Goal: Task Accomplishment & Management: Complete application form

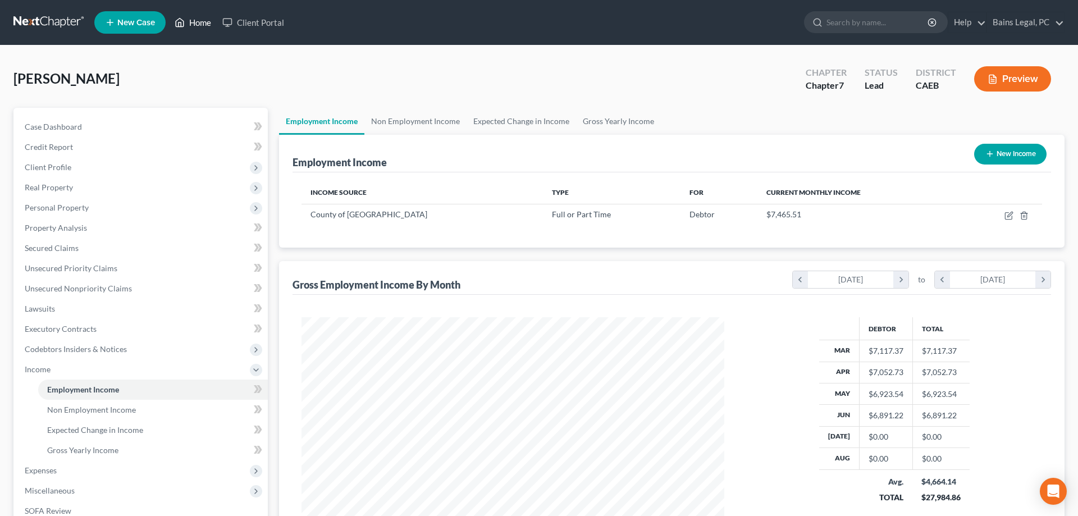
scroll to position [211, 445]
click at [196, 28] on link "Home" at bounding box center [193, 22] width 48 height 20
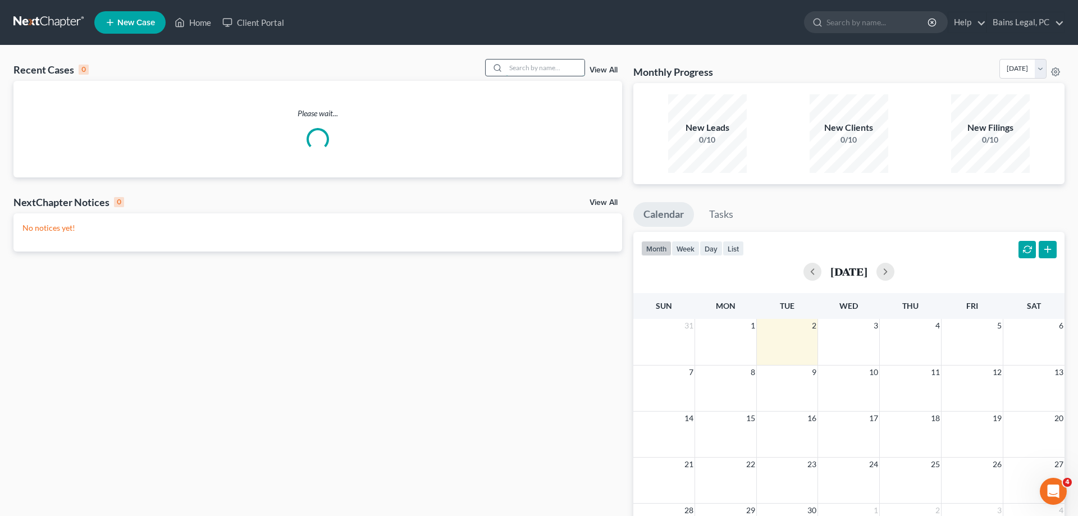
click at [545, 71] on input "search" at bounding box center [545, 67] width 79 height 16
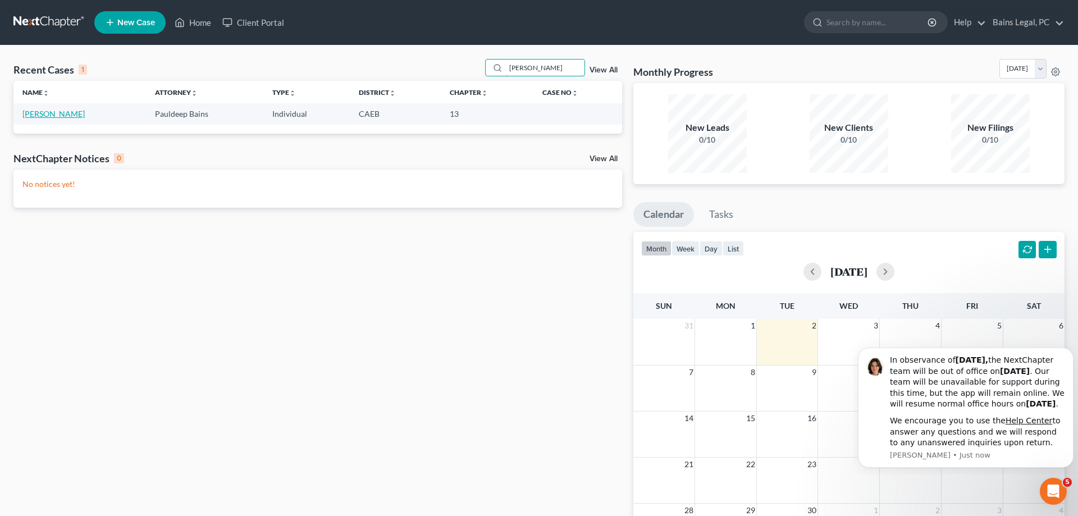
type input "[PERSON_NAME]"
click at [45, 112] on link "[PERSON_NAME]" at bounding box center [53, 114] width 62 height 10
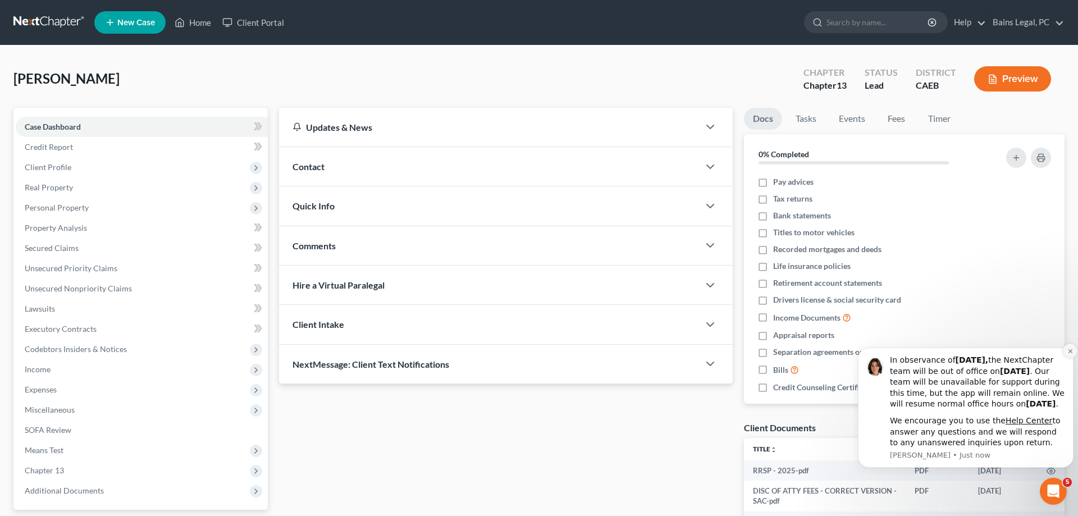
click at [1064, 343] on button "Dismiss notification" at bounding box center [1069, 350] width 15 height 15
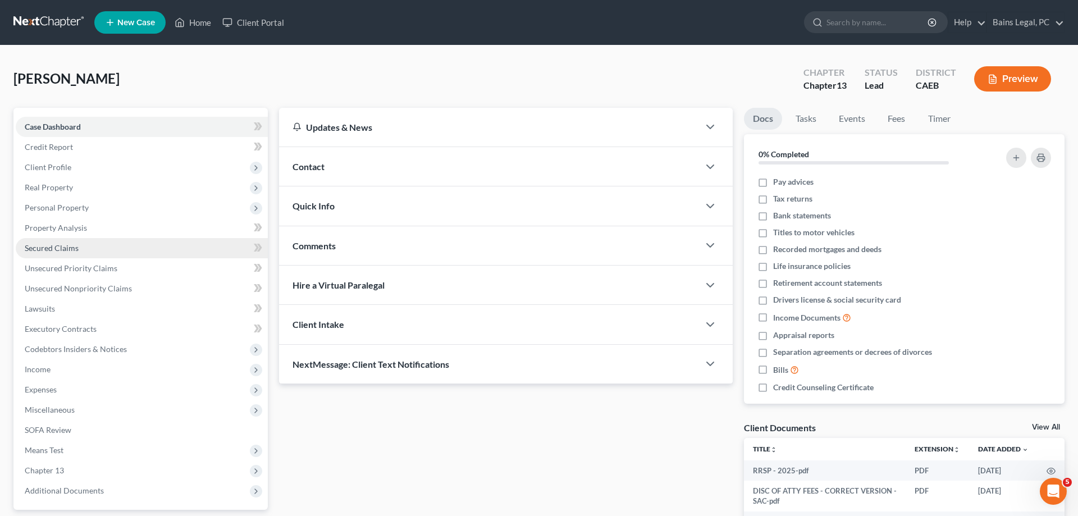
click at [55, 250] on span "Secured Claims" at bounding box center [52, 248] width 54 height 10
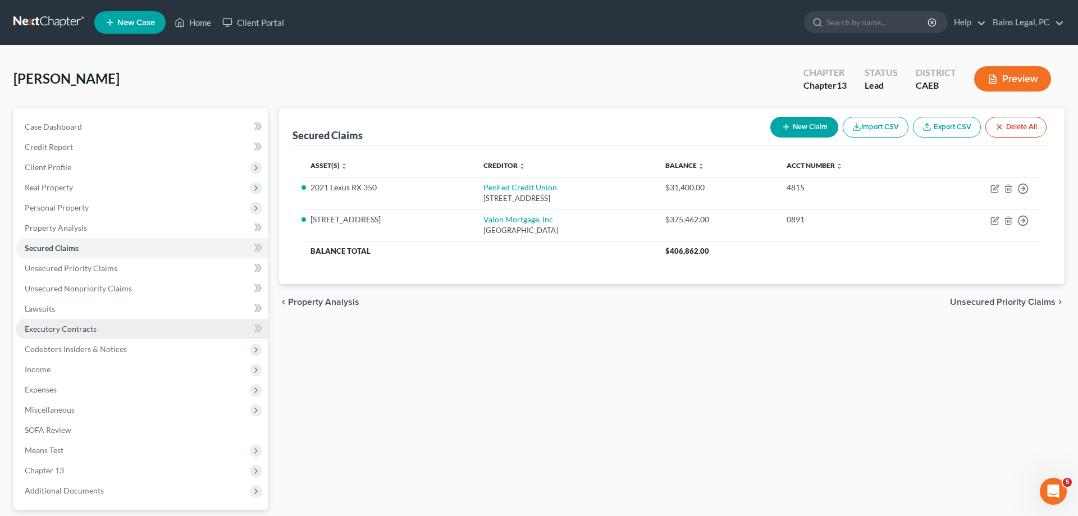
click at [100, 324] on link "Executory Contracts" at bounding box center [142, 329] width 252 height 20
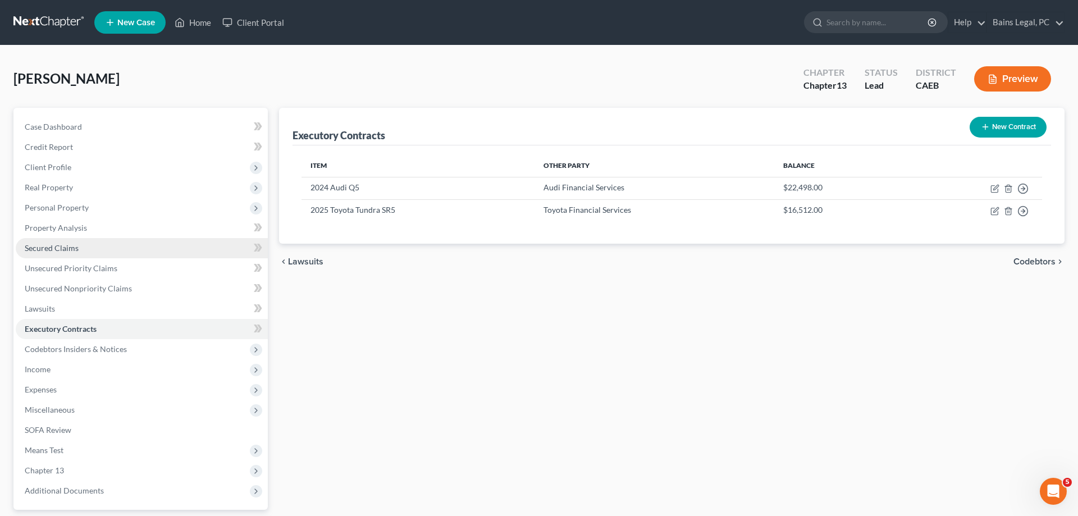
click at [74, 248] on span "Secured Claims" at bounding box center [52, 248] width 54 height 10
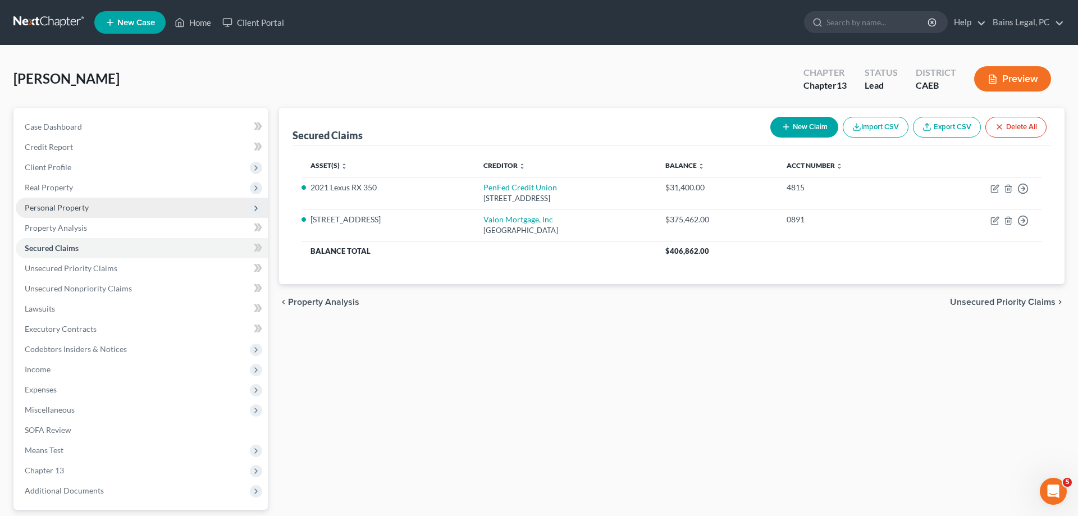
click at [91, 209] on span "Personal Property" at bounding box center [142, 208] width 252 height 20
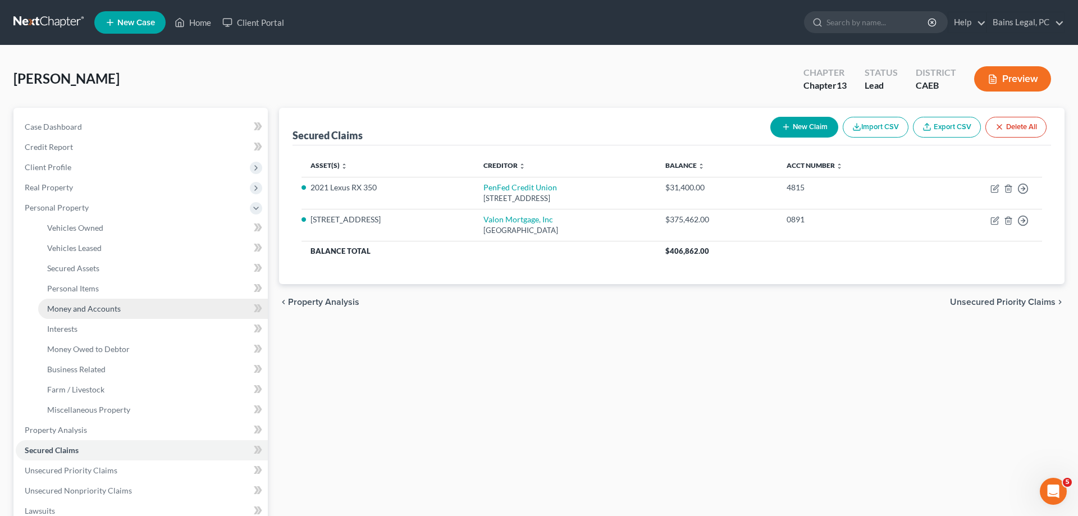
click at [111, 318] on link "Money and Accounts" at bounding box center [153, 309] width 230 height 20
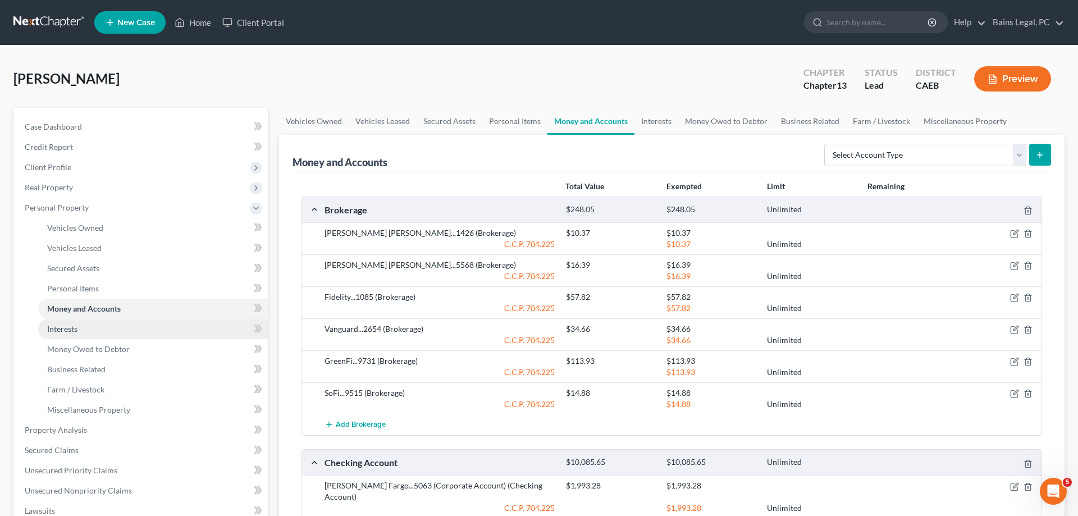
click at [113, 324] on link "Interests" at bounding box center [153, 329] width 230 height 20
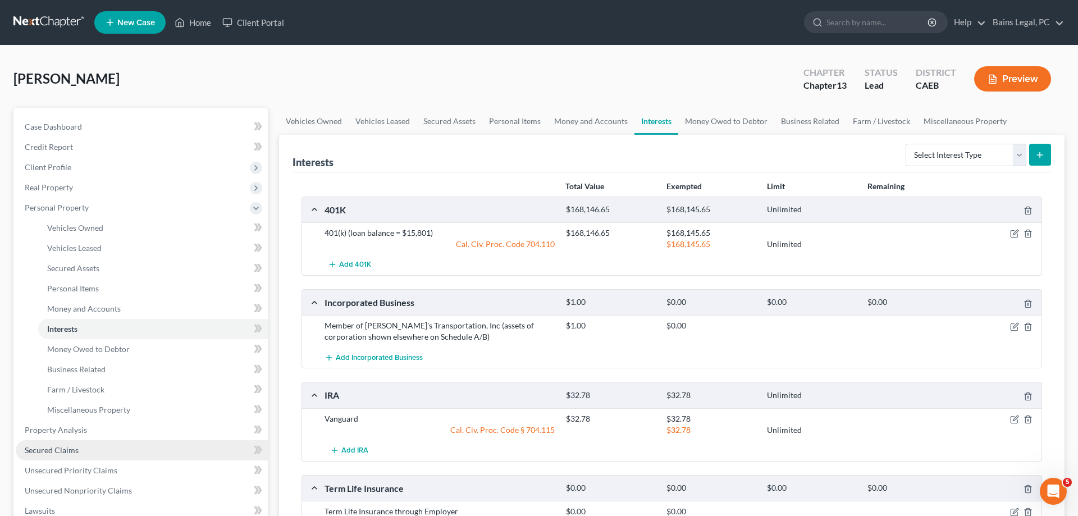
click at [71, 448] on span "Secured Claims" at bounding box center [52, 450] width 54 height 10
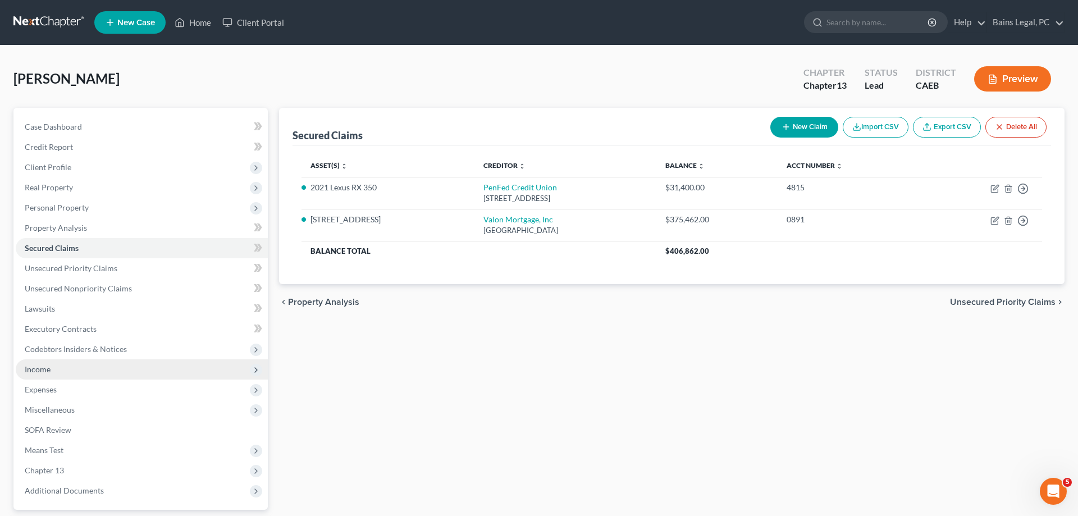
click at [61, 370] on span "Income" at bounding box center [142, 369] width 252 height 20
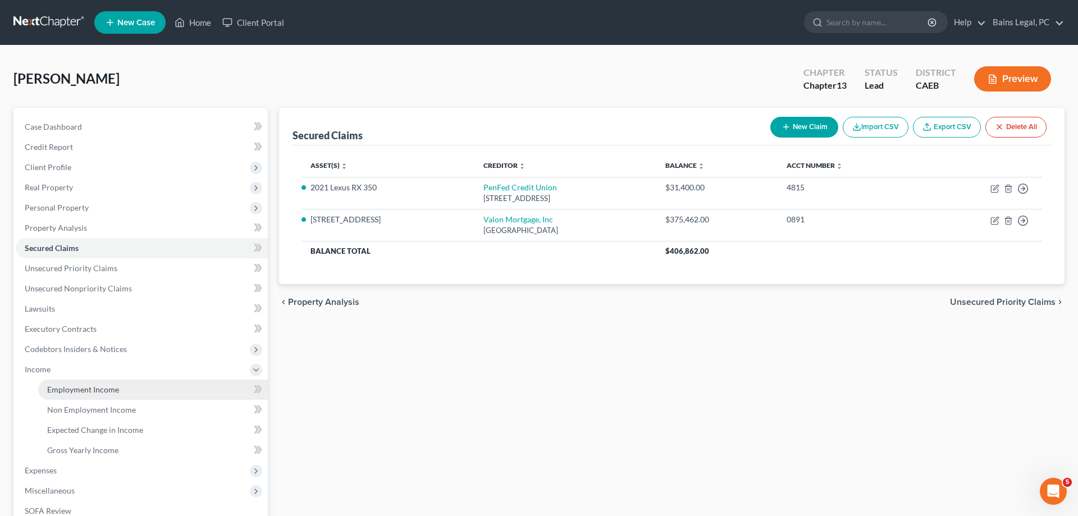
click at [113, 379] on link "Employment Income" at bounding box center [153, 389] width 230 height 20
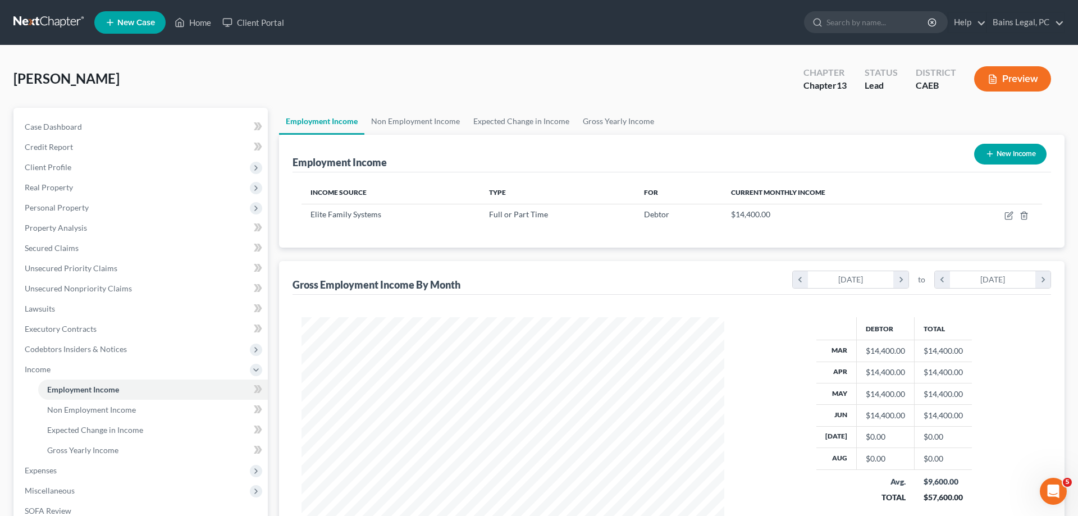
scroll to position [211, 445]
click at [404, 121] on link "Non Employment Income" at bounding box center [415, 121] width 102 height 27
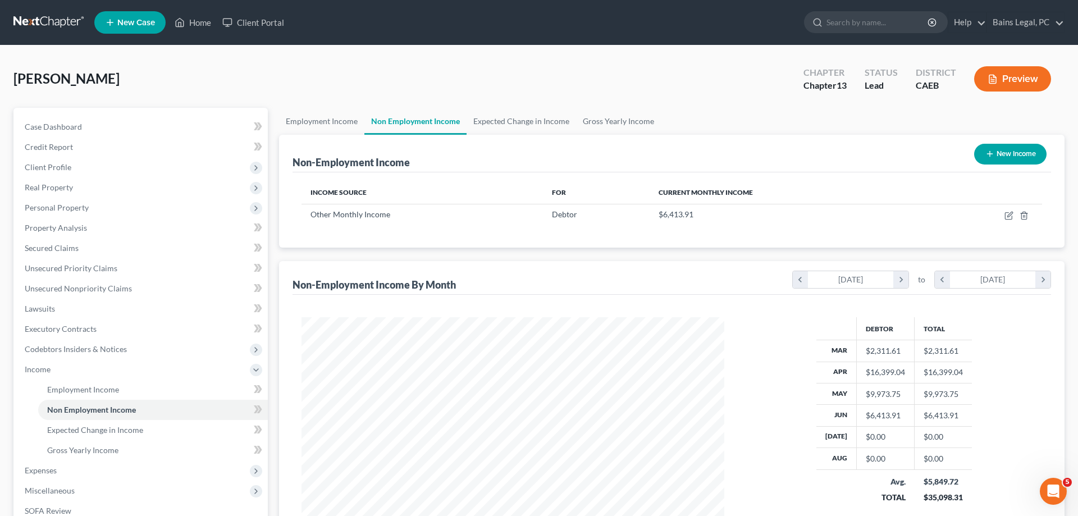
scroll to position [211, 445]
click at [1010, 213] on icon "button" at bounding box center [1008, 215] width 9 height 9
select select "13"
select select "0"
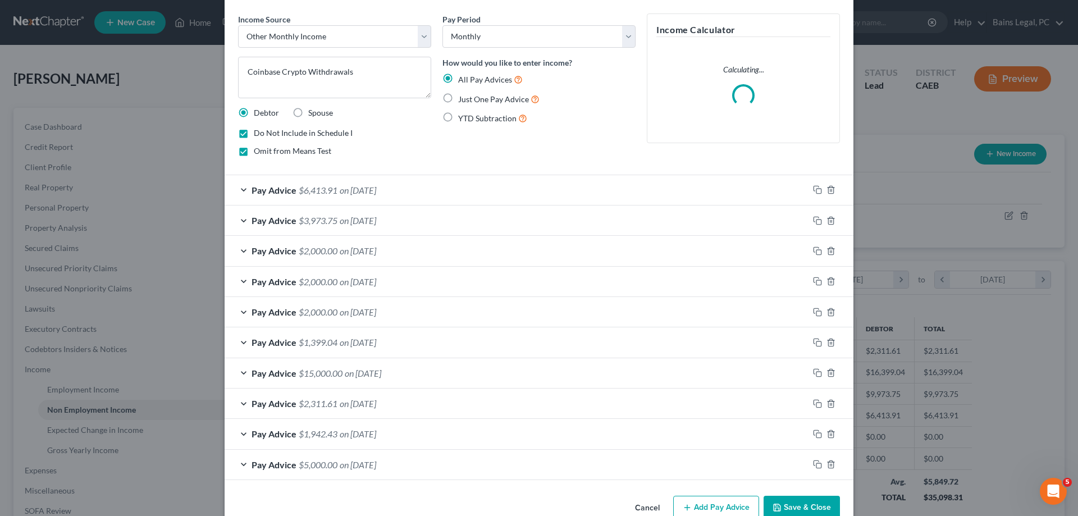
scroll to position [64, 0]
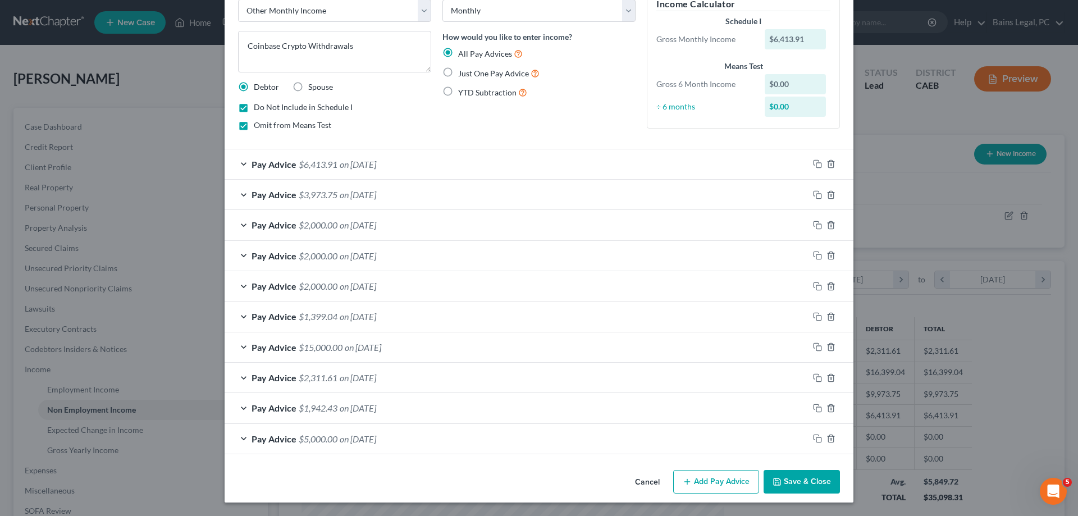
click at [791, 483] on button "Save & Close" at bounding box center [801, 482] width 76 height 24
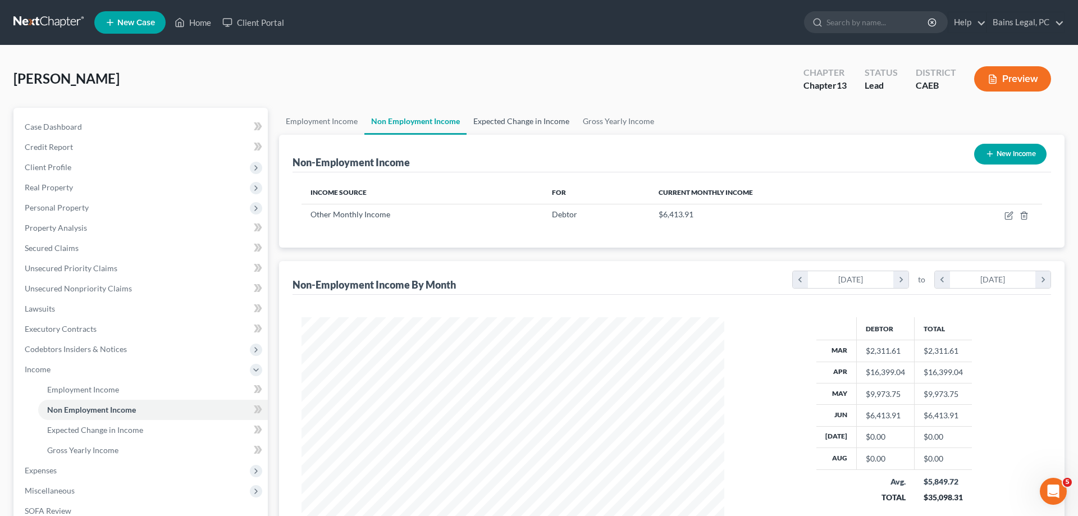
click at [498, 115] on link "Expected Change in Income" at bounding box center [520, 121] width 109 height 27
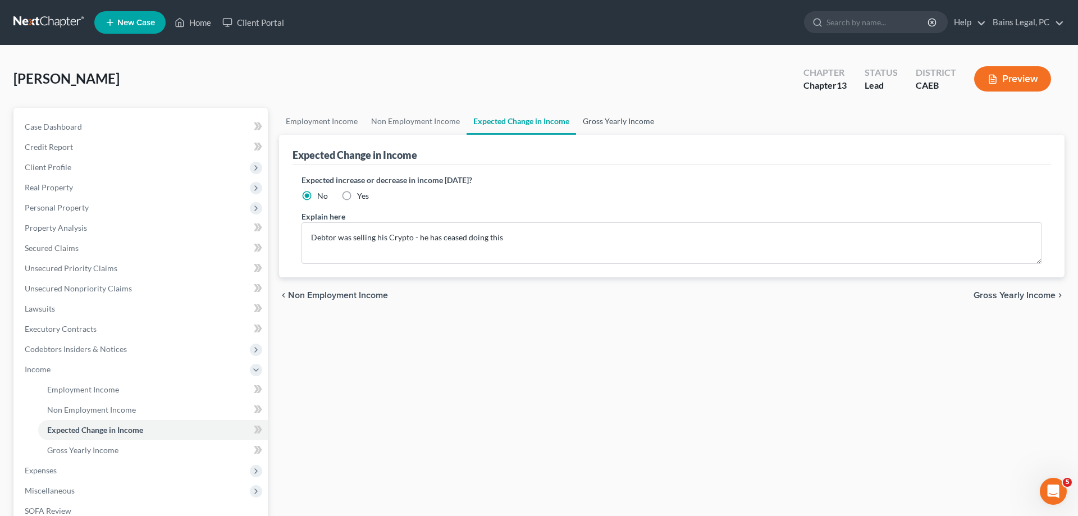
click at [608, 118] on link "Gross Yearly Income" at bounding box center [618, 121] width 85 height 27
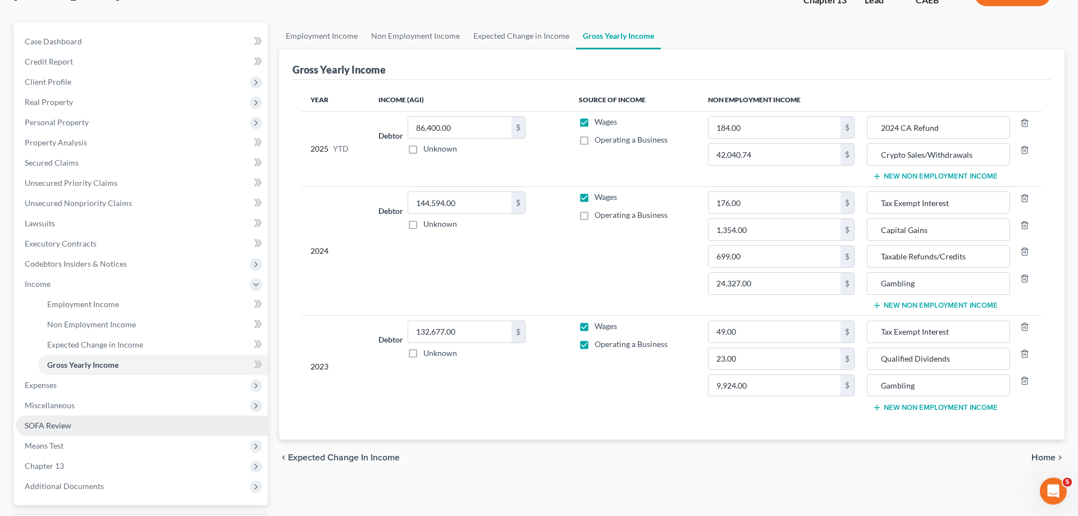
scroll to position [172, 0]
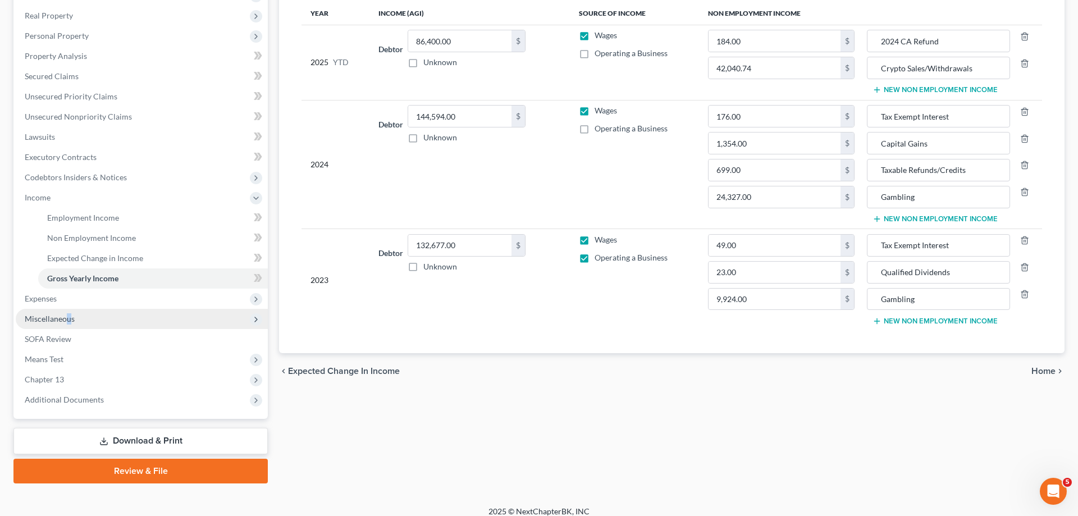
click at [68, 317] on span "Miscellaneous" at bounding box center [50, 319] width 50 height 10
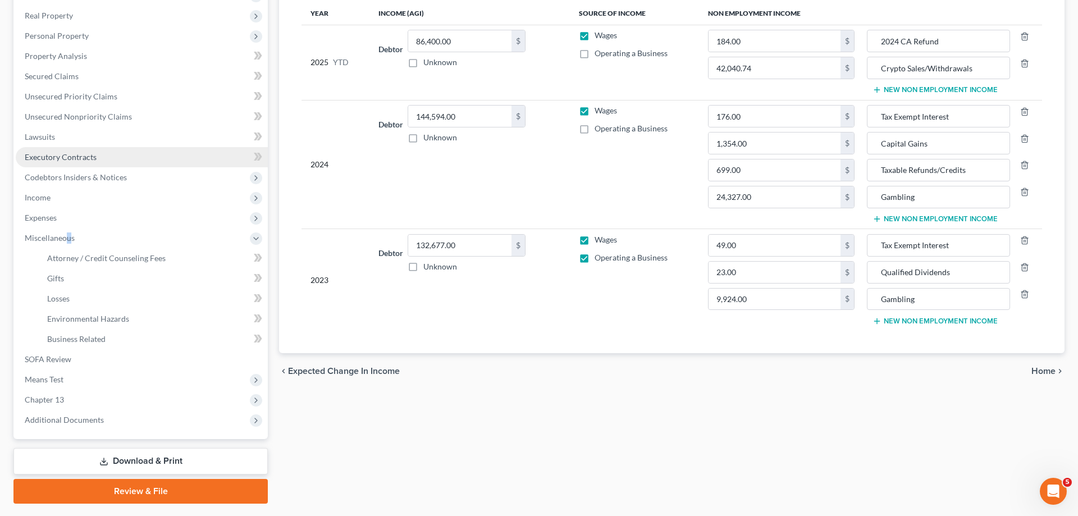
click at [66, 157] on span "Executory Contracts" at bounding box center [61, 157] width 72 height 10
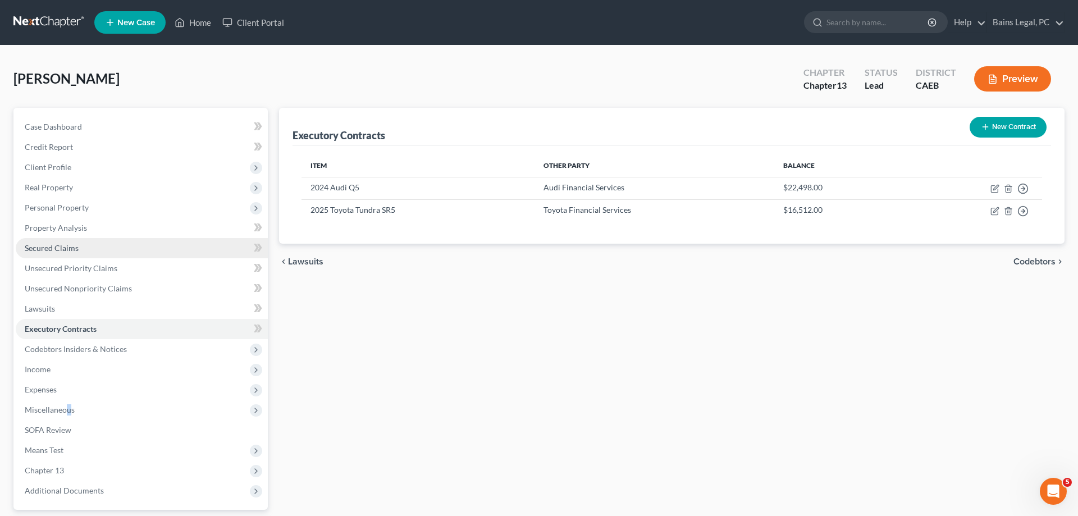
click at [68, 251] on span "Secured Claims" at bounding box center [52, 248] width 54 height 10
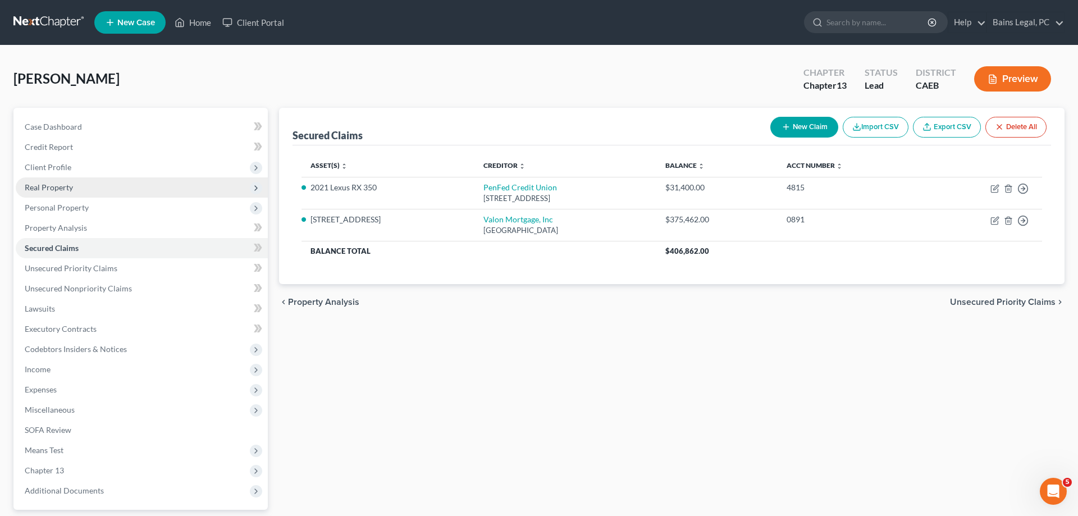
click at [71, 185] on span "Real Property" at bounding box center [49, 187] width 48 height 10
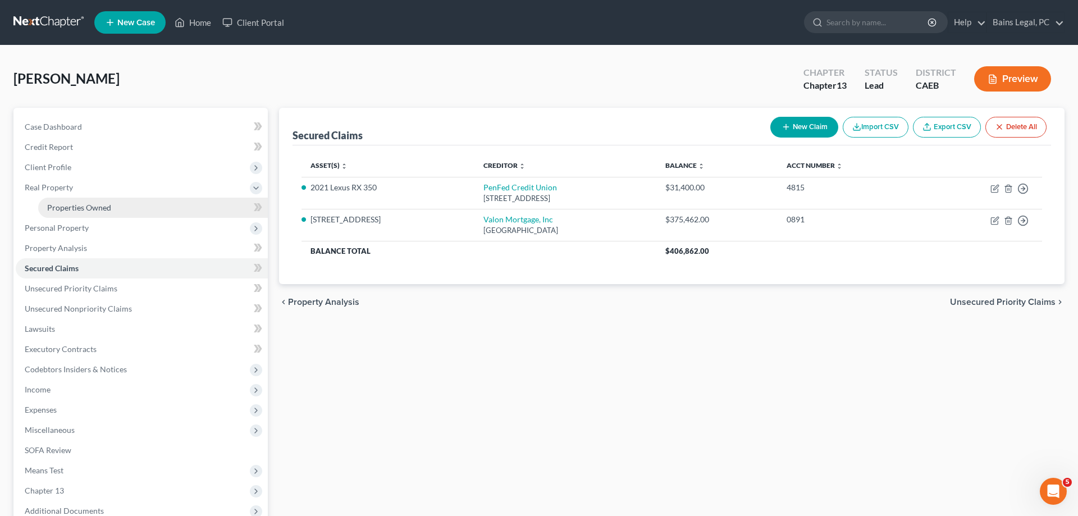
click at [122, 203] on link "Properties Owned" at bounding box center [153, 208] width 230 height 20
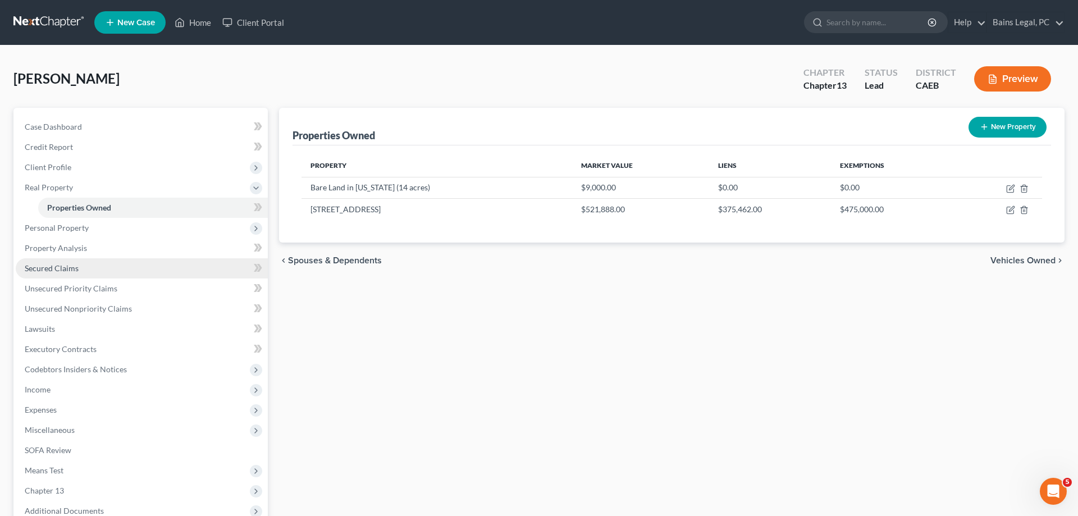
click at [66, 267] on span "Secured Claims" at bounding box center [52, 268] width 54 height 10
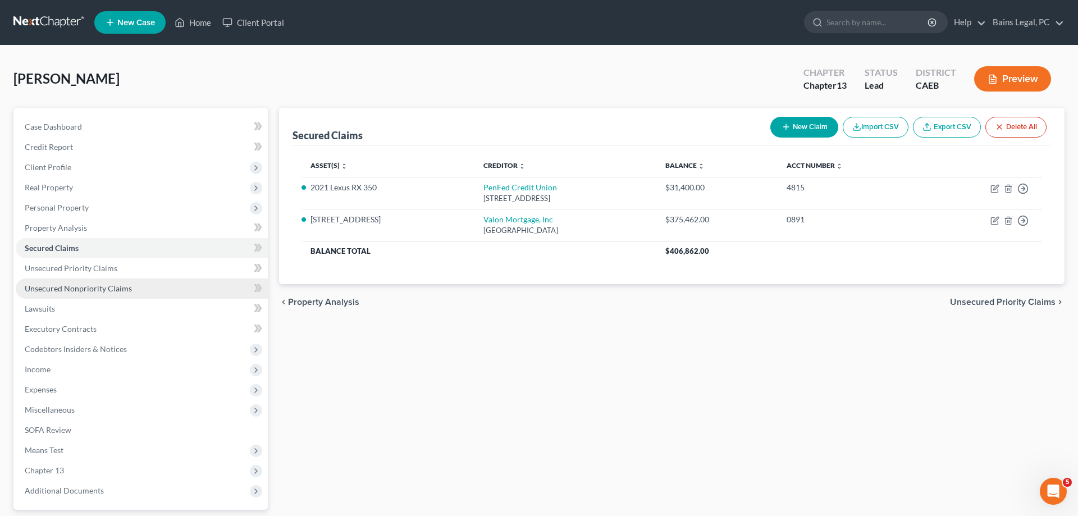
click at [112, 292] on span "Unsecured Nonpriority Claims" at bounding box center [78, 288] width 107 height 10
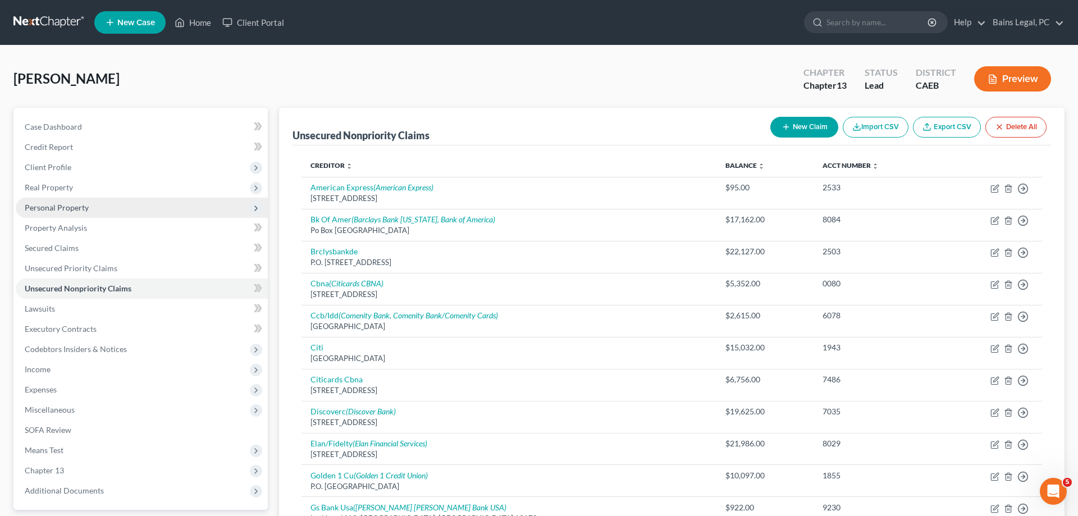
click at [95, 200] on span "Personal Property" at bounding box center [142, 208] width 252 height 20
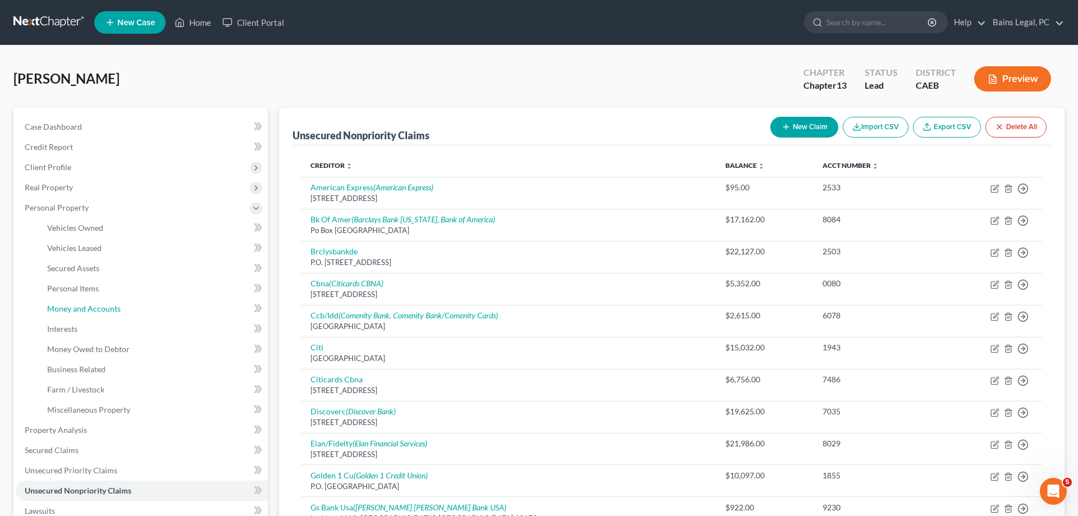
drag, startPoint x: 109, startPoint y: 306, endPoint x: 338, endPoint y: 294, distance: 229.3
click at [111, 305] on span "Money and Accounts" at bounding box center [84, 309] width 74 height 10
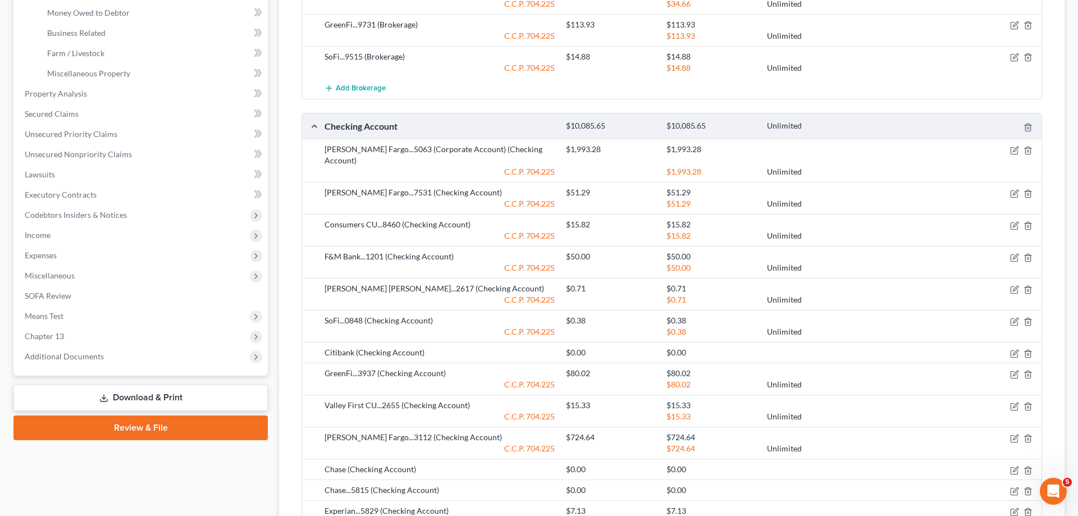
scroll to position [401, 0]
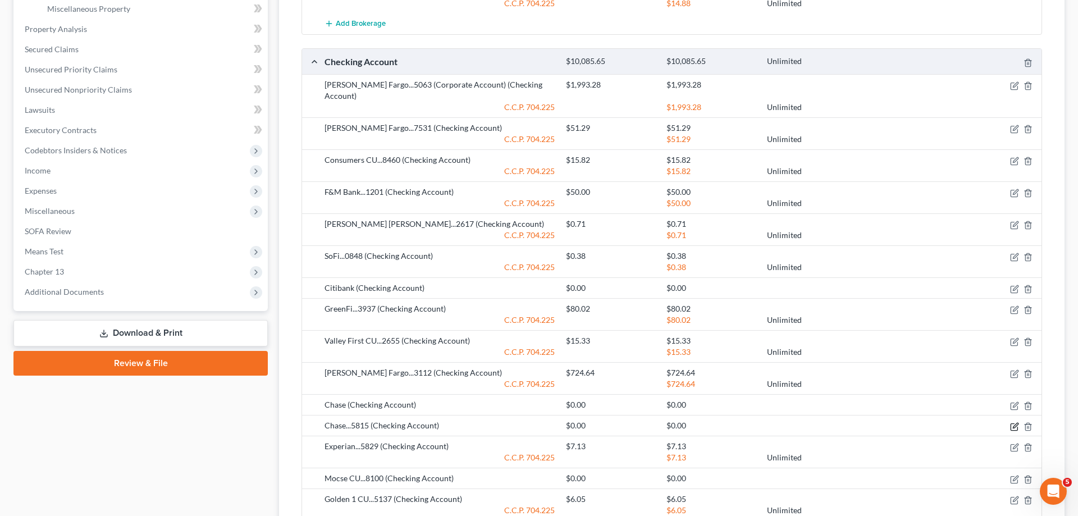
click at [1015, 422] on icon "button" at bounding box center [1014, 426] width 9 height 9
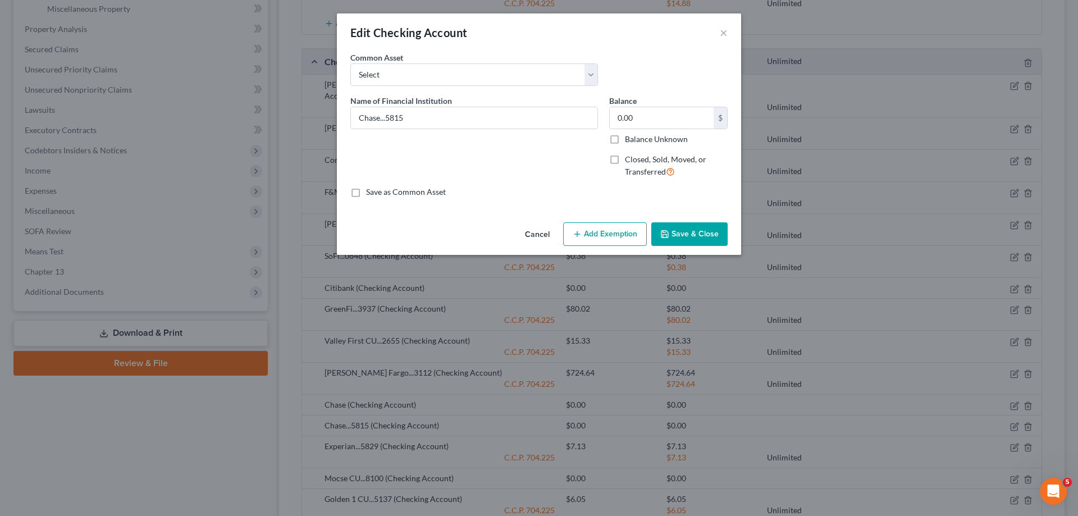
click at [672, 237] on button "Save & Close" at bounding box center [689, 234] width 76 height 24
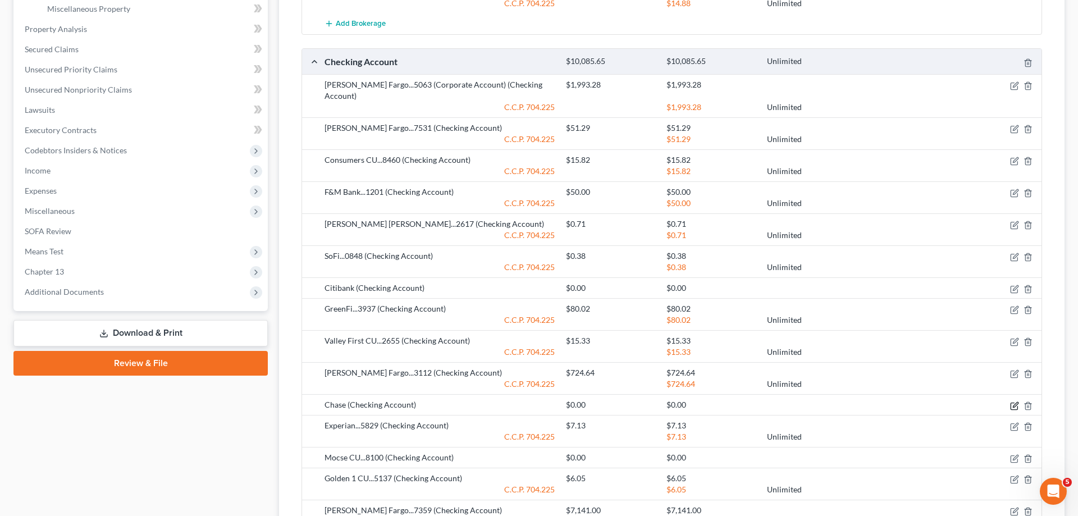
click at [1010, 401] on icon "button" at bounding box center [1014, 405] width 9 height 9
select select "36"
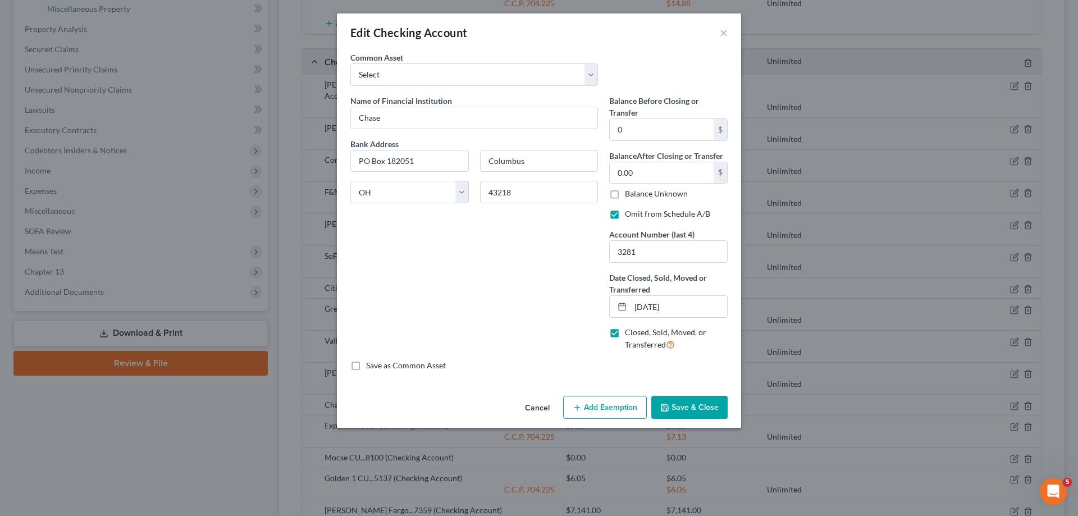
drag, startPoint x: 678, startPoint y: 403, endPoint x: 684, endPoint y: 400, distance: 6.5
click at [679, 403] on button "Save & Close" at bounding box center [689, 408] width 76 height 24
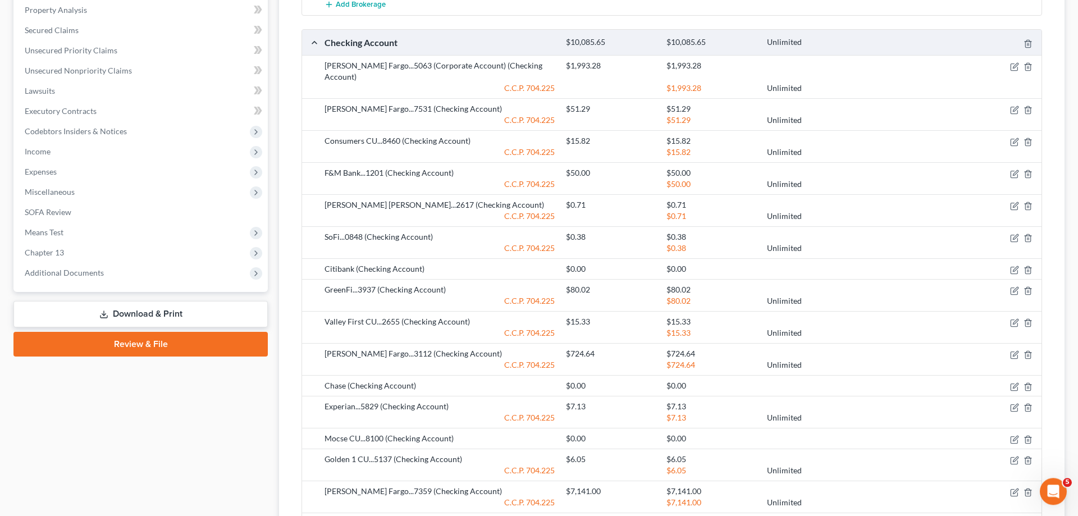
scroll to position [458, 0]
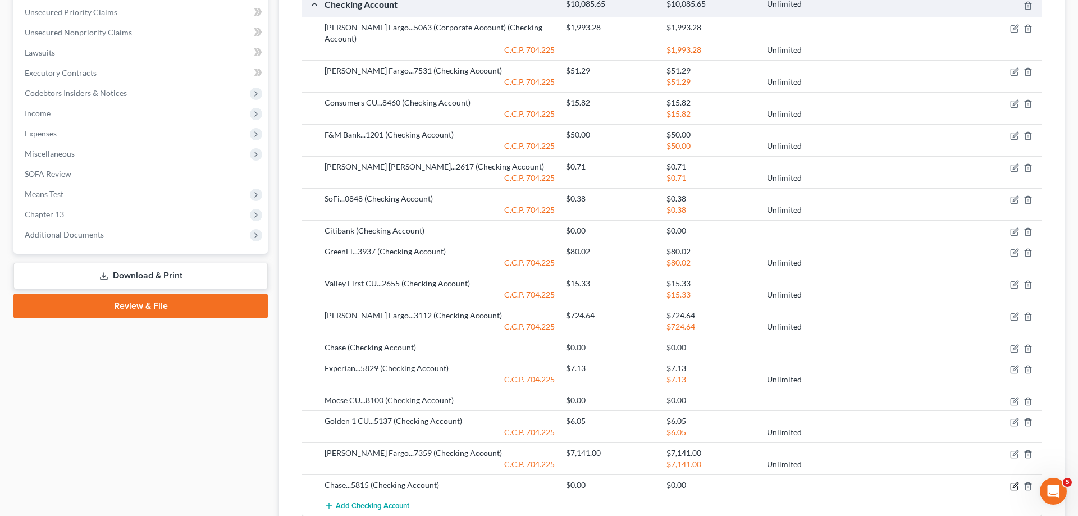
click at [1014, 482] on icon "button" at bounding box center [1014, 486] width 9 height 9
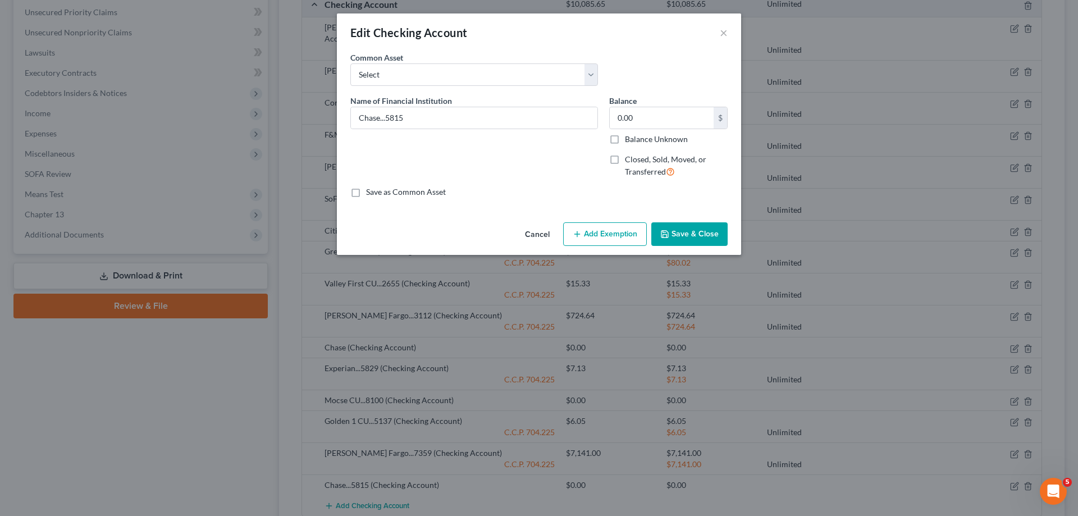
drag, startPoint x: 690, startPoint y: 231, endPoint x: 593, endPoint y: 198, distance: 102.1
click at [690, 231] on button "Save & Close" at bounding box center [689, 234] width 76 height 24
